Goal: Task Accomplishment & Management: Use online tool/utility

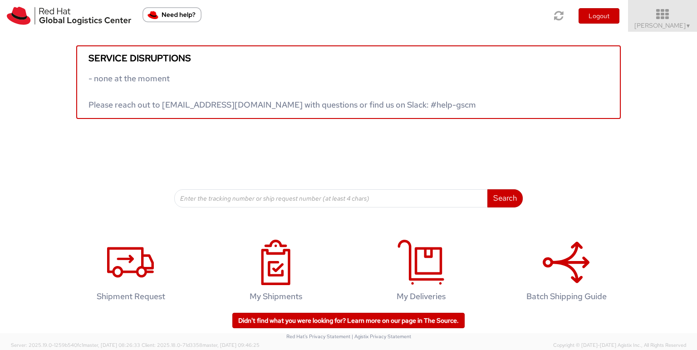
click at [668, 27] on span "Toshi Mongla ▼" at bounding box center [662, 25] width 57 height 8
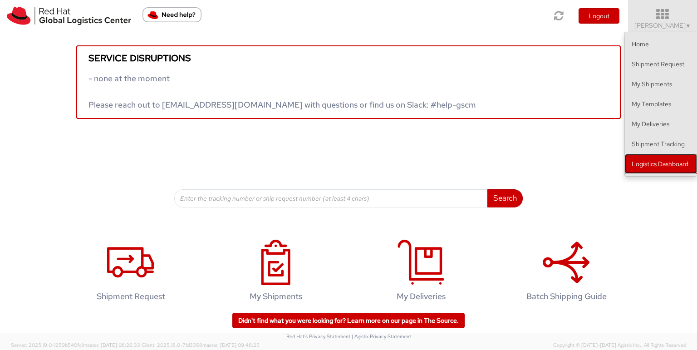
click at [655, 166] on link "Logistics Dashboard" at bounding box center [661, 164] width 72 height 20
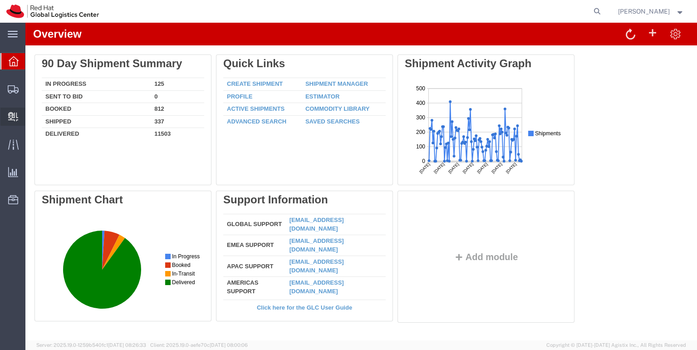
click at [0, 0] on span "Create Delivery" at bounding box center [0, 0] width 0 height 0
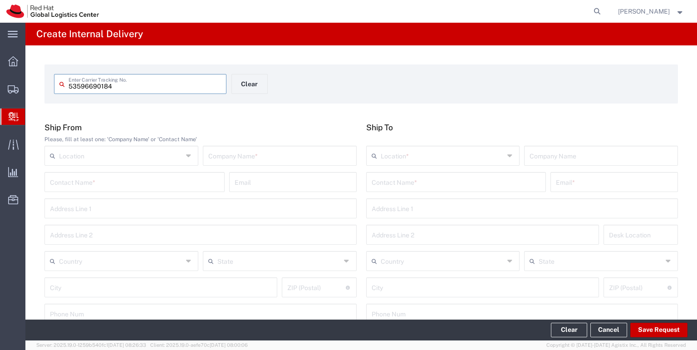
type input "53596690184"
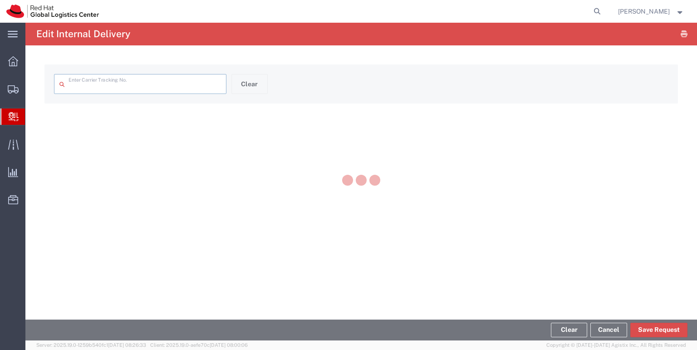
type input "53596690184"
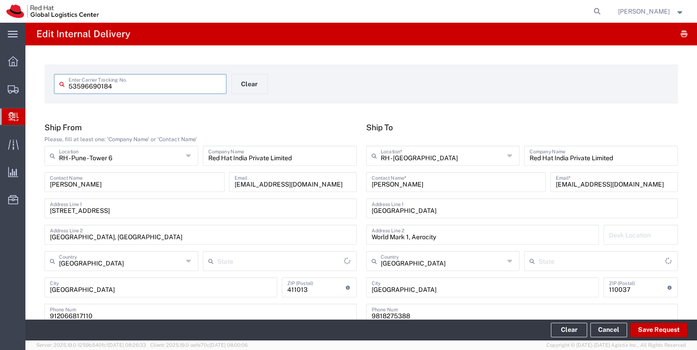
type input "Your Packaging"
type input "Mahārāshtra"
type input "[GEOGRAPHIC_DATA]"
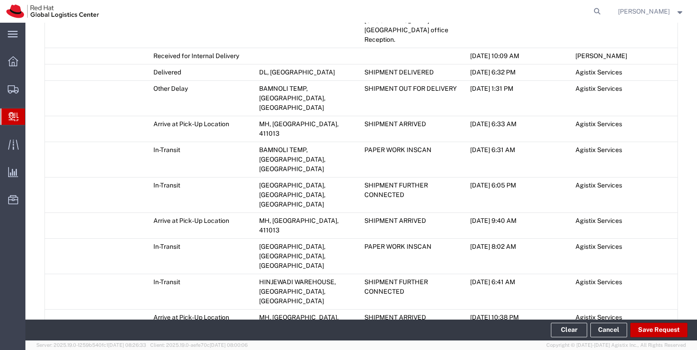
scroll to position [652, 0]
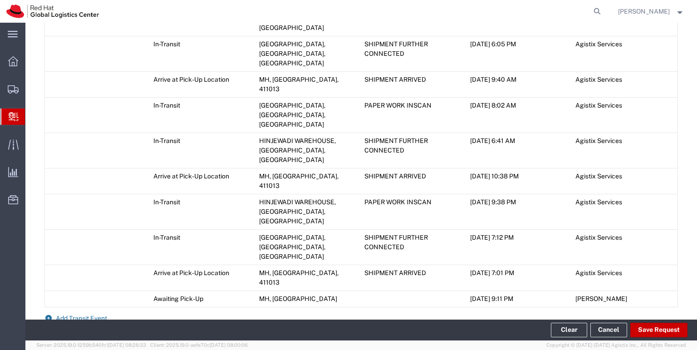
click at [84, 314] on span "Add Transit Event" at bounding box center [81, 317] width 51 height 7
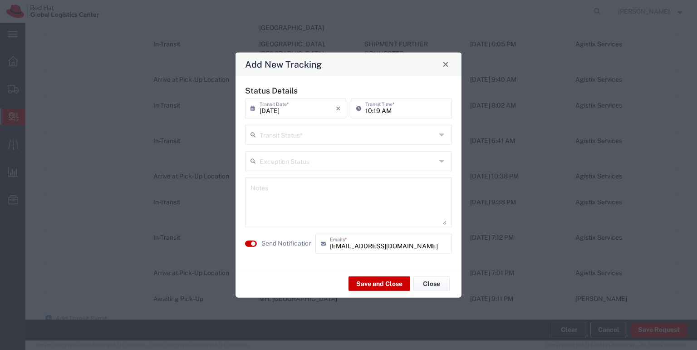
click at [439, 134] on div "Transit Status *" at bounding box center [348, 134] width 207 height 20
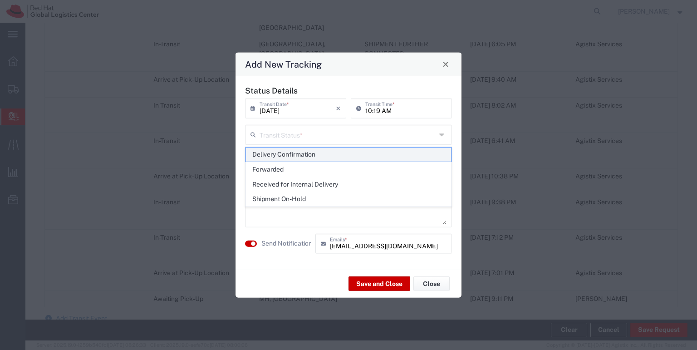
click at [353, 161] on span "Delivery Confirmation" at bounding box center [348, 154] width 205 height 14
type input "Delivery Confirmation"
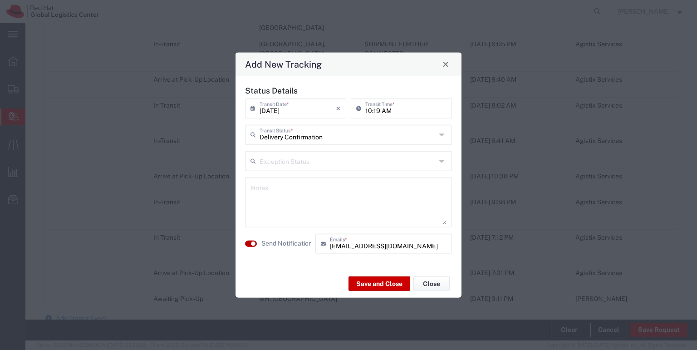
click at [254, 243] on small "button" at bounding box center [253, 243] width 5 height 5
click at [369, 282] on button "Save and Close" at bounding box center [379, 283] width 62 height 15
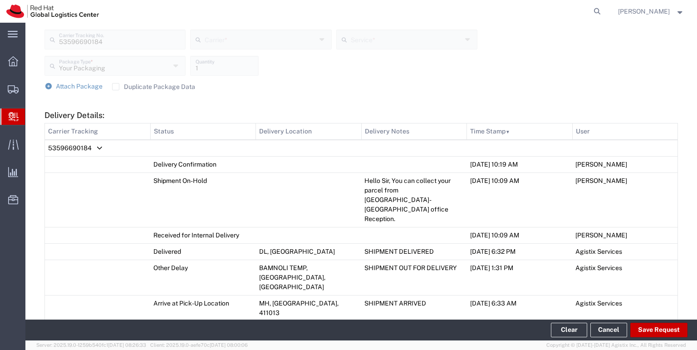
scroll to position [296, 0]
